Goal: Obtain resource: Download file/media

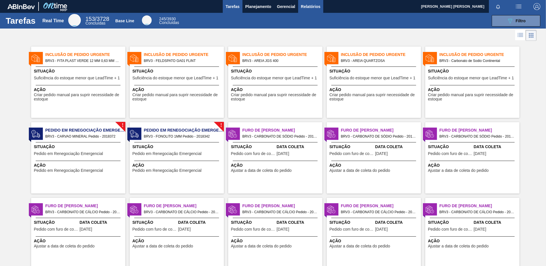
click at [309, 7] on span "Relatórios" at bounding box center [310, 6] width 19 height 7
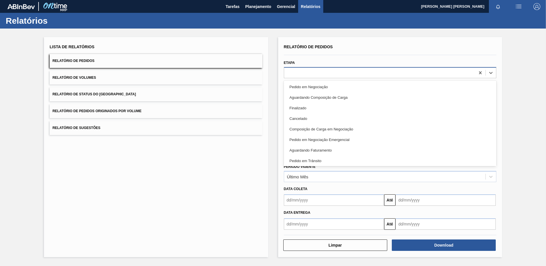
click at [313, 71] on div at bounding box center [379, 73] width 191 height 8
click at [240, 169] on div "Lista de Relatórios Relatório de Pedidos Relatório de Volumes Relatório de Stat…" at bounding box center [156, 147] width 224 height 220
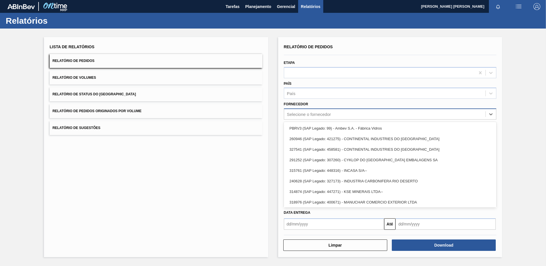
click at [313, 115] on div "Selecione o fornecedor" at bounding box center [309, 114] width 44 height 5
click at [301, 128] on div "PBRV3 (SAP Legado: 99) - Ambev S.A. - Fábrica Vidros" at bounding box center [390, 128] width 213 height 11
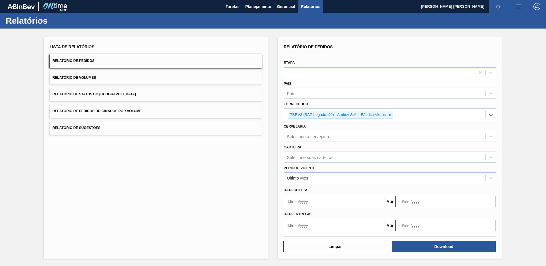
click at [251, 173] on div "Lista de Relatórios Relatório de Pedidos Relatório de Volumes Relatório de Stat…" at bounding box center [156, 148] width 224 height 222
click at [391, 202] on button "Até" at bounding box center [389, 201] width 11 height 11
click at [375, 203] on input "text" at bounding box center [334, 201] width 100 height 11
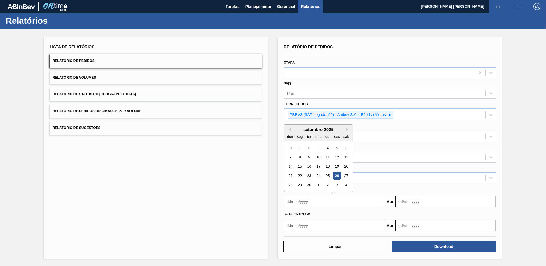
click at [336, 177] on div "26" at bounding box center [337, 176] width 8 height 8
type input "[DATE]"
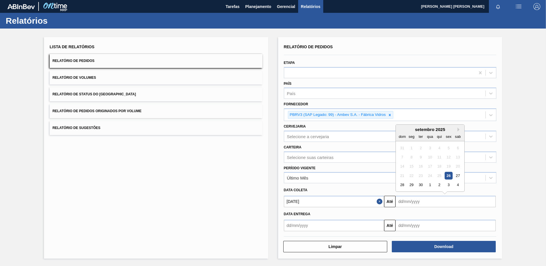
drag, startPoint x: 431, startPoint y: 201, endPoint x: 435, endPoint y: 203, distance: 4.2
click at [431, 201] on input "text" at bounding box center [446, 201] width 100 height 11
click at [409, 185] on div "29" at bounding box center [412, 185] width 8 height 8
type input "[DATE]"
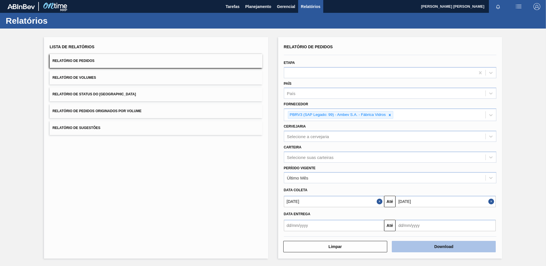
click at [437, 249] on button "Download" at bounding box center [444, 246] width 104 height 11
